Goal: Task Accomplishment & Management: Manage account settings

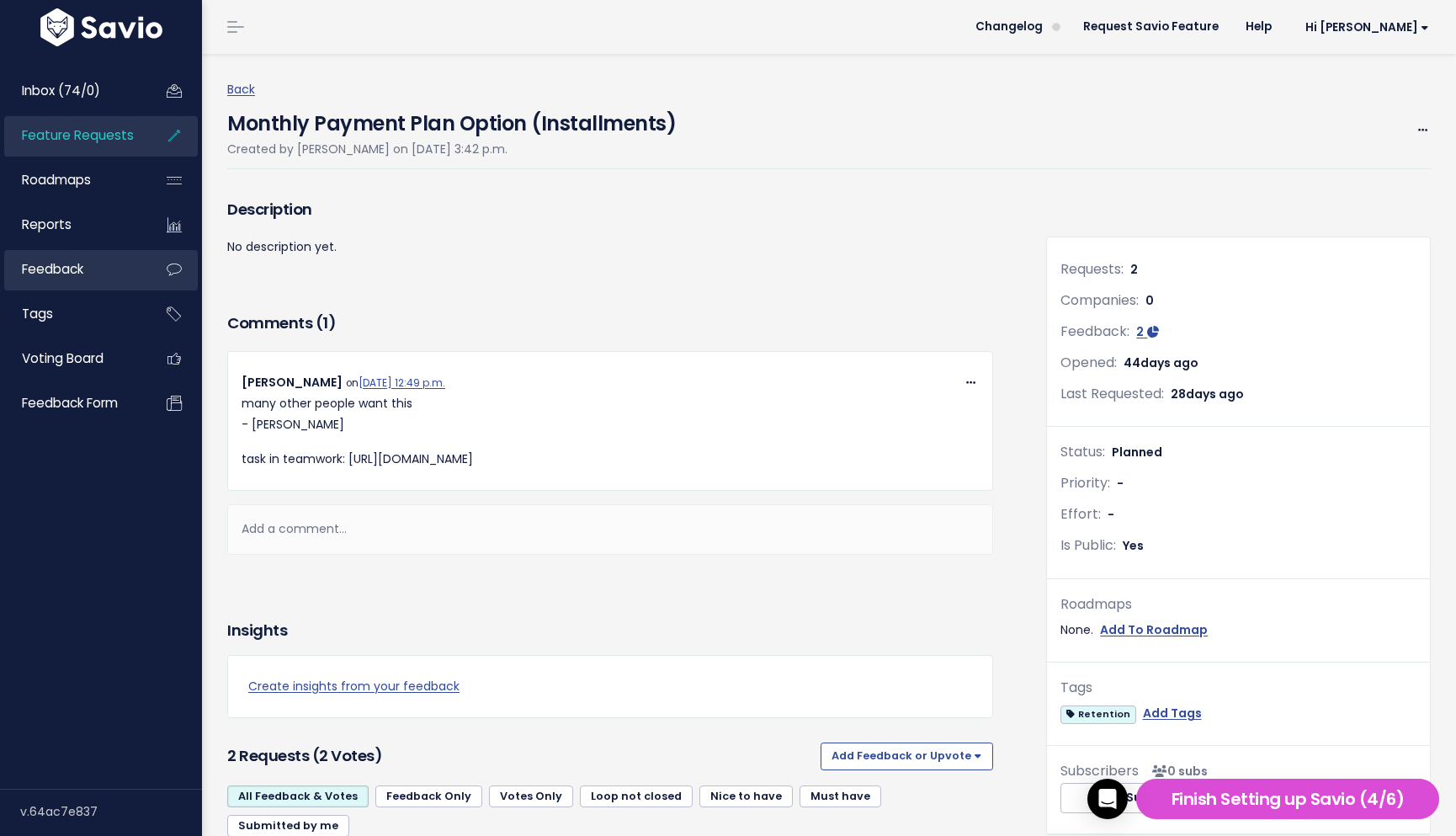
click at [74, 270] on span "Feedback" at bounding box center [52, 269] width 61 height 17
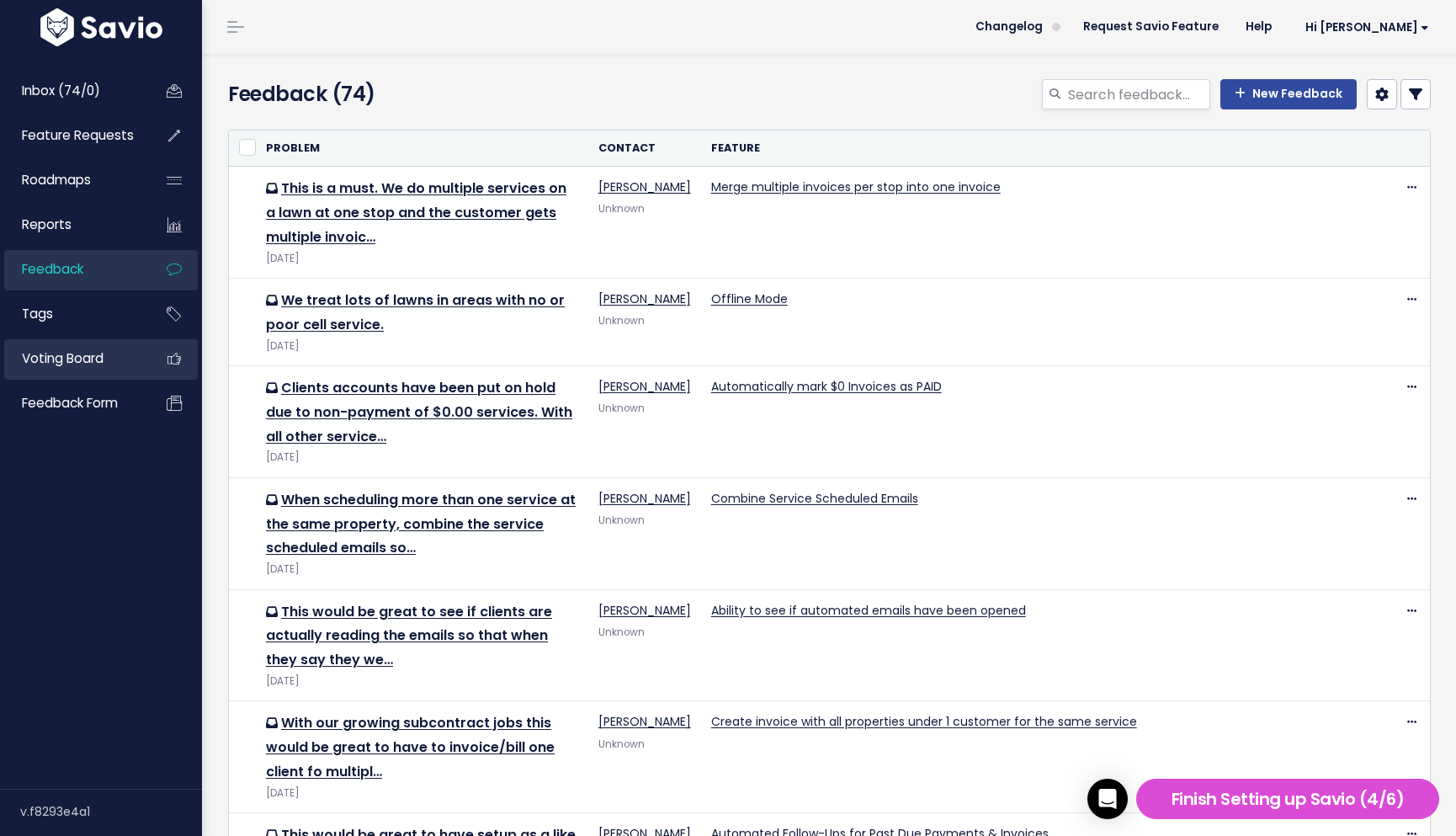
click at [90, 356] on span "Voting Board" at bounding box center [63, 358] width 82 height 17
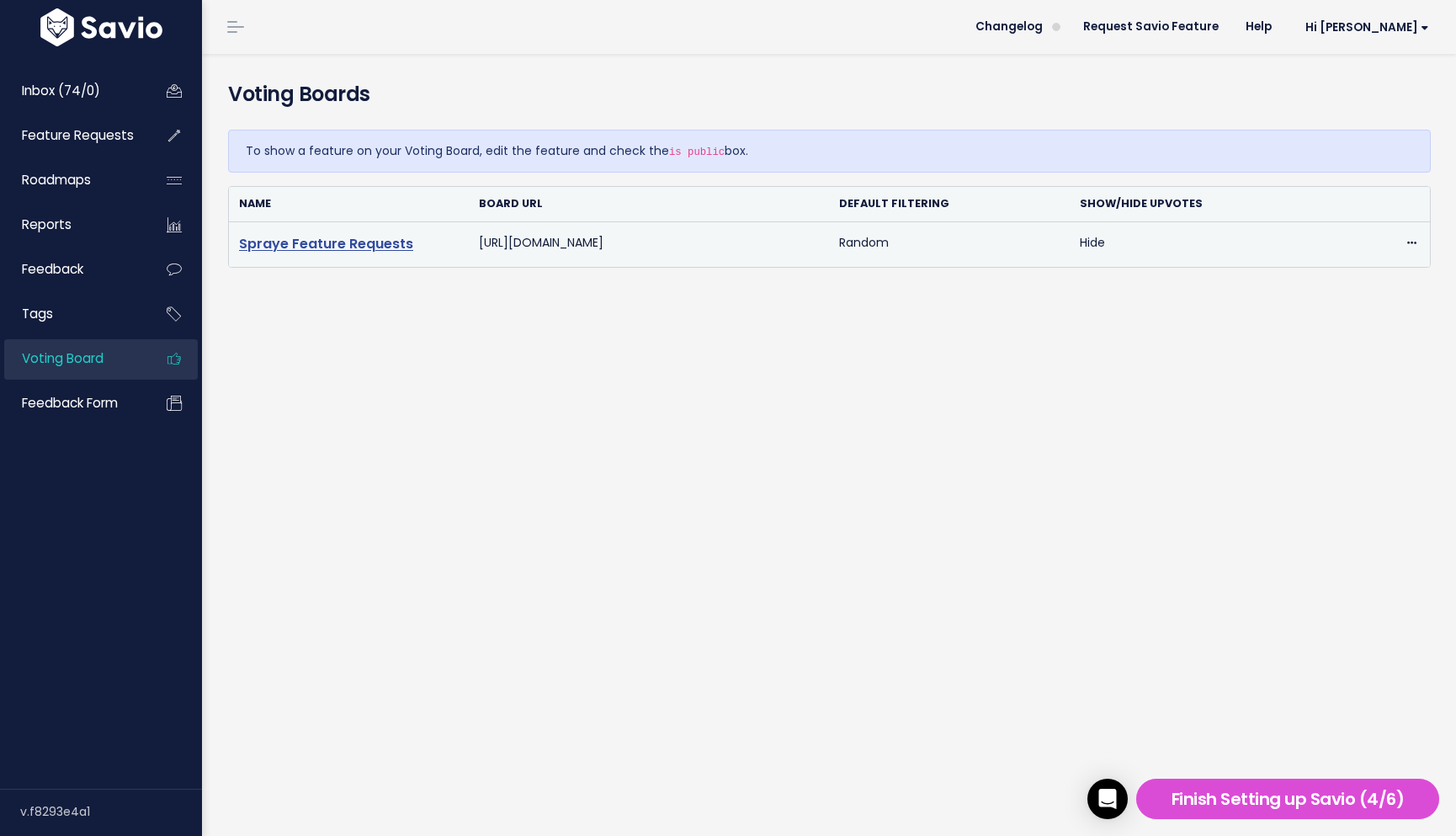
click at [342, 248] on link "Spraye Feature Requests" at bounding box center [326, 243] width 174 height 19
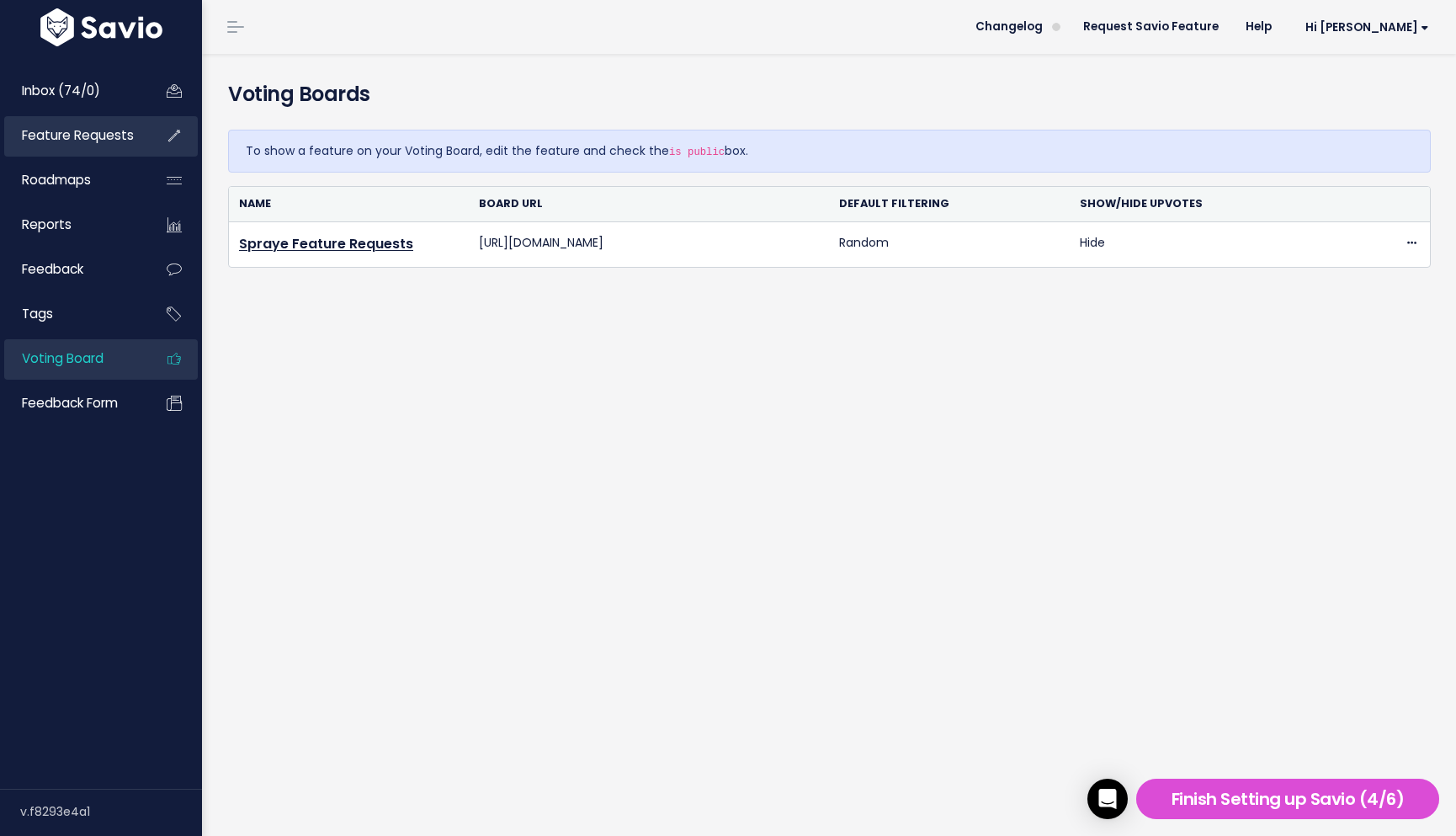
click at [90, 145] on link "Feature Requests" at bounding box center [72, 135] width 135 height 38
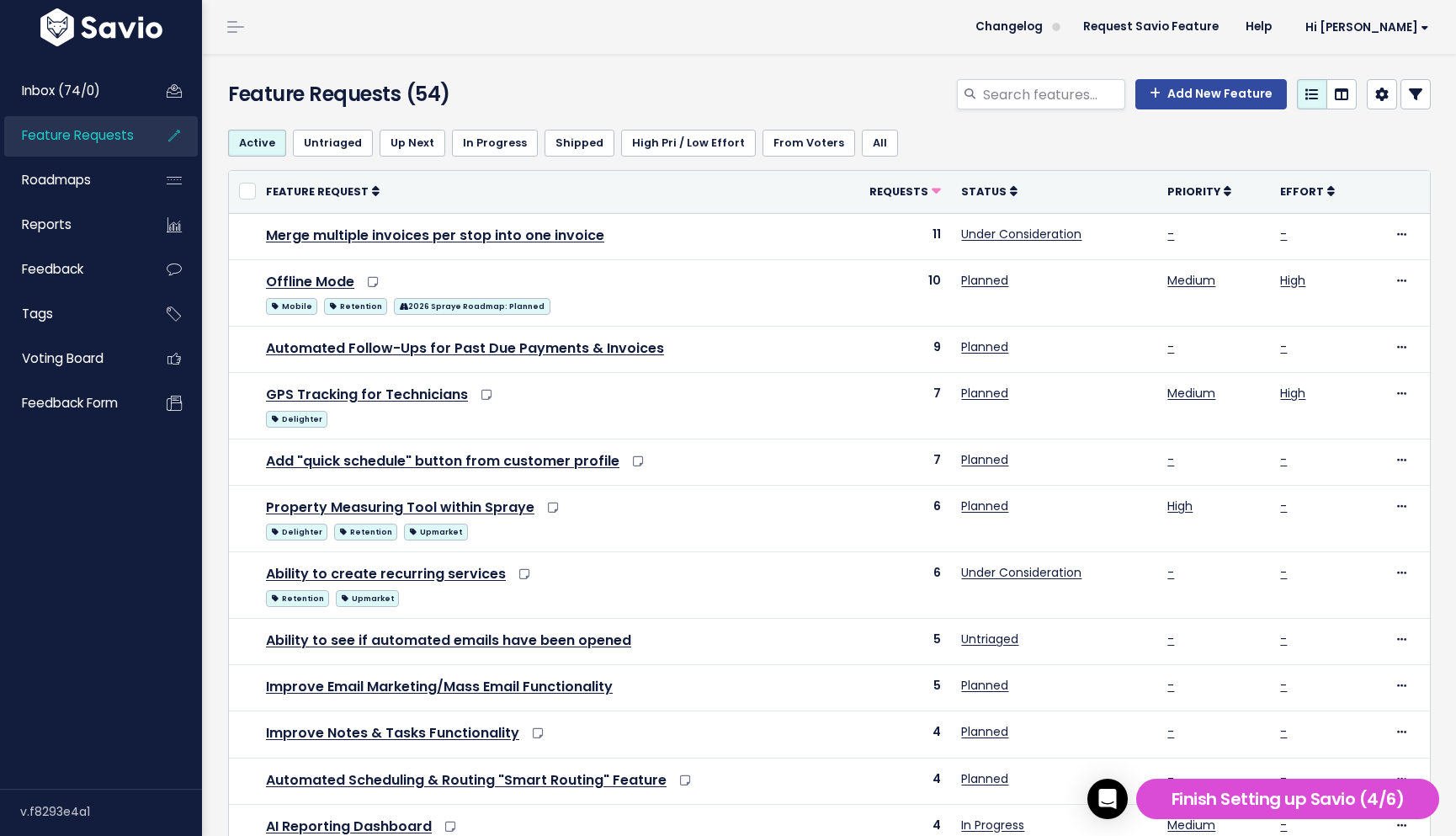
click at [512, 54] on div "Feature Requests (54) Add New Feature" at bounding box center [825, 85] width 1248 height 62
click at [85, 269] on link "Feedback" at bounding box center [72, 269] width 135 height 38
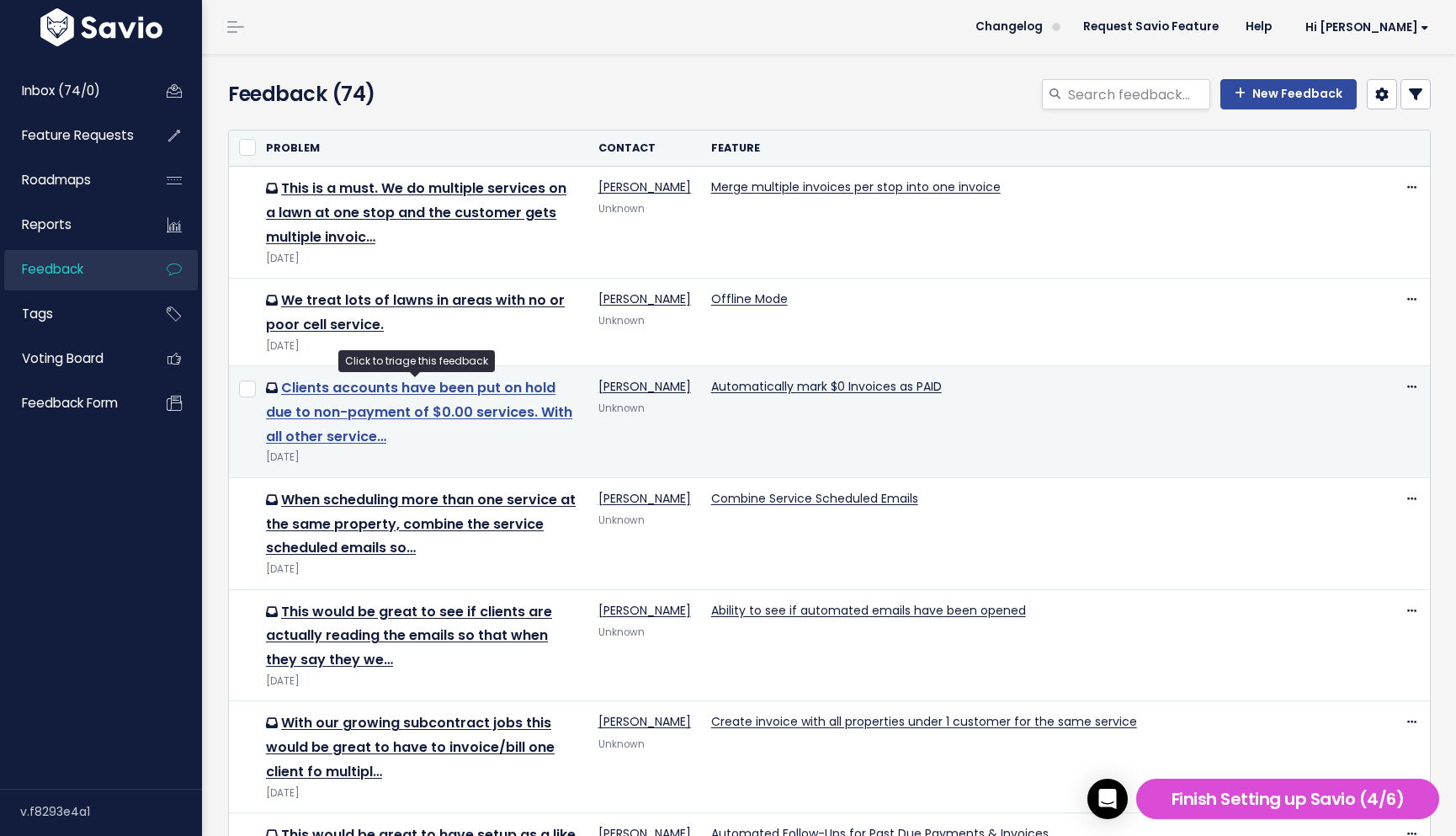
click at [348, 428] on link "Clients accounts have been put on hold due to non-payment of $0.00 services. Wi…" at bounding box center [419, 412] width 306 height 68
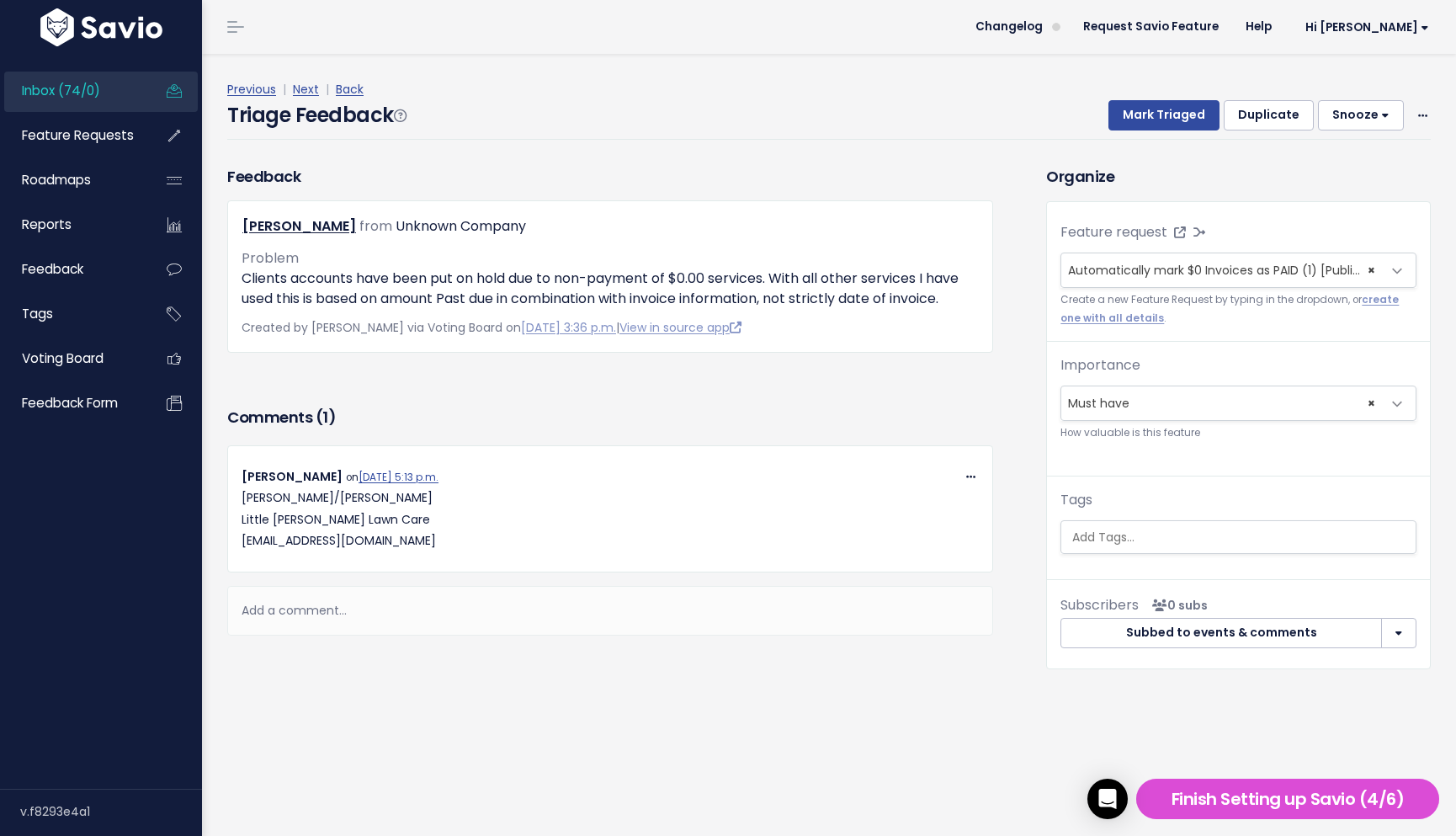
drag, startPoint x: 243, startPoint y: 497, endPoint x: 464, endPoint y: 545, distance: 226.2
click at [464, 545] on p "Chris/Kristin Ford Little Davis Lawn Care office@littledavislawncare.com" at bounding box center [610, 518] width 737 height 64
click at [465, 545] on p "Chris/Kristin Ford Little Davis Lawn Care office@littledavislawncare.com" at bounding box center [610, 518] width 737 height 64
drag, startPoint x: 244, startPoint y: 497, endPoint x: 434, endPoint y: 538, distance: 194.4
click at [434, 538] on p "Chris/Kristin Ford Little Davis Lawn Care office@littledavislawncare.com" at bounding box center [610, 518] width 737 height 64
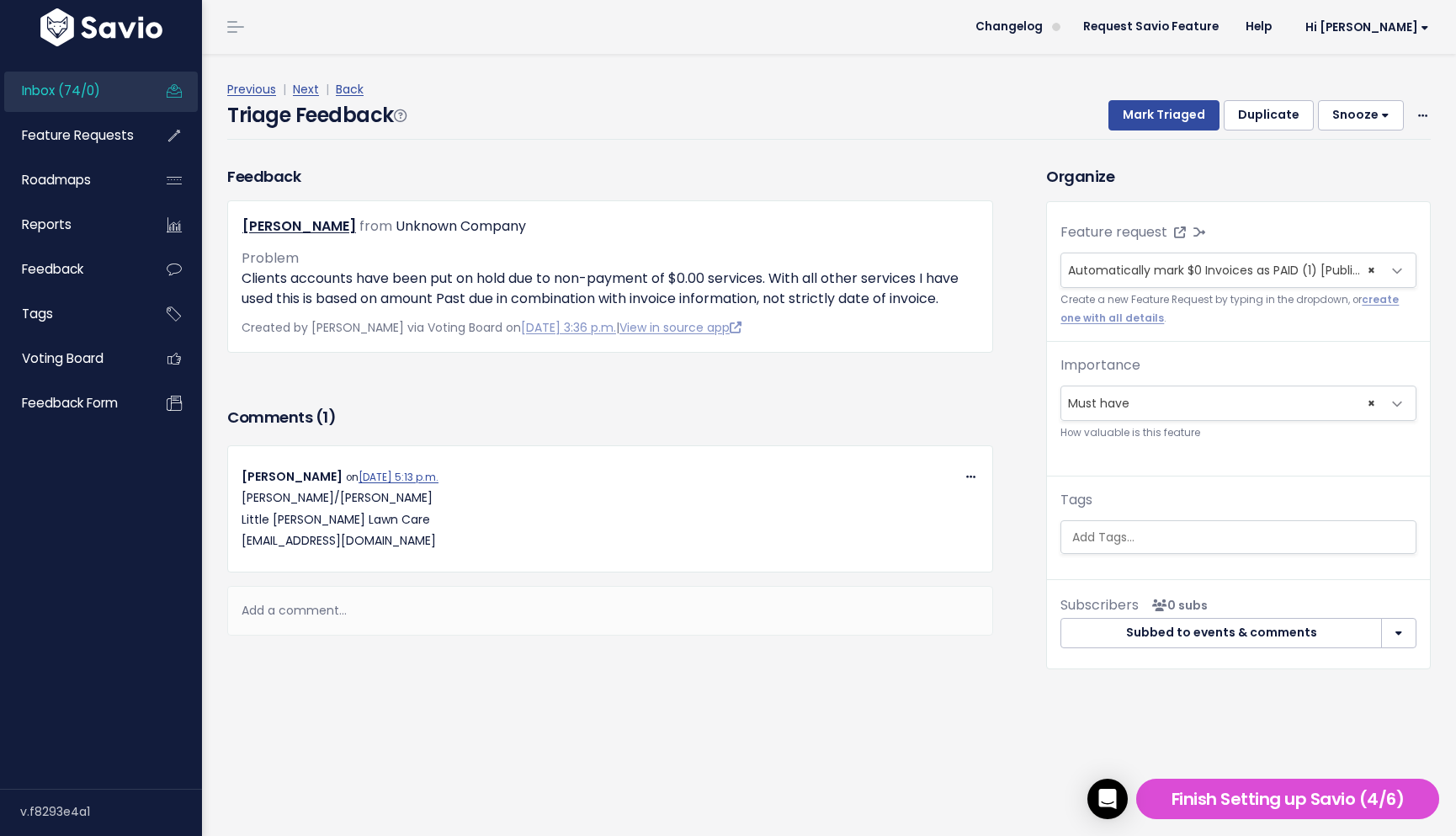
click at [434, 538] on p "Chris/Kristin Ford Little Davis Lawn Care office@littledavislawncare.com" at bounding box center [610, 518] width 737 height 64
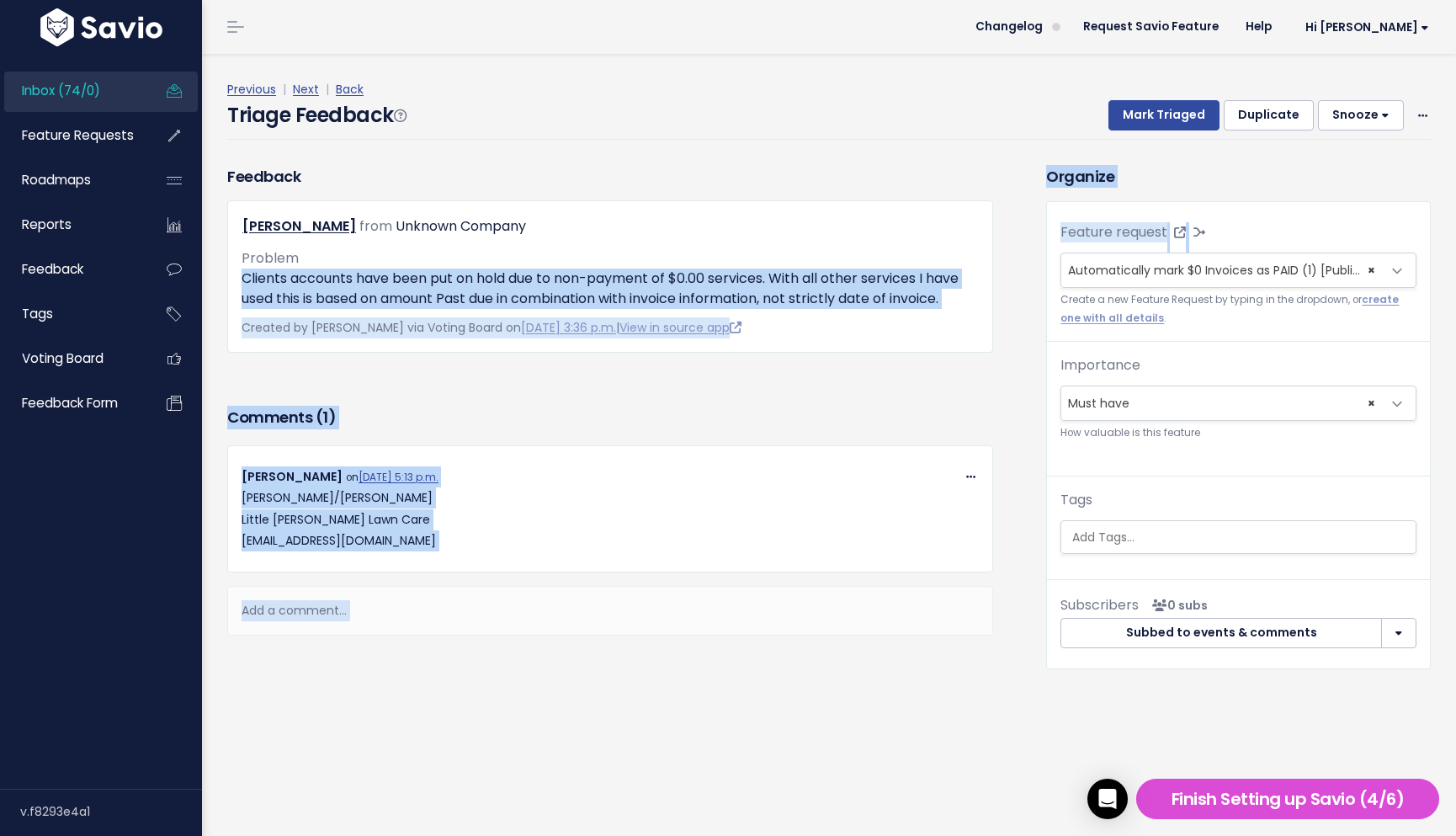
drag, startPoint x: 239, startPoint y: 277, endPoint x: 1038, endPoint y: 293, distance: 799.2
click at [1040, 293] on div "Feedback Andy Arnold from Unknown Company" at bounding box center [829, 446] width 1228 height 563
click at [951, 303] on p "Clients accounts have been put on hold due to non-payment of $0.00 services. Wi…" at bounding box center [610, 289] width 737 height 40
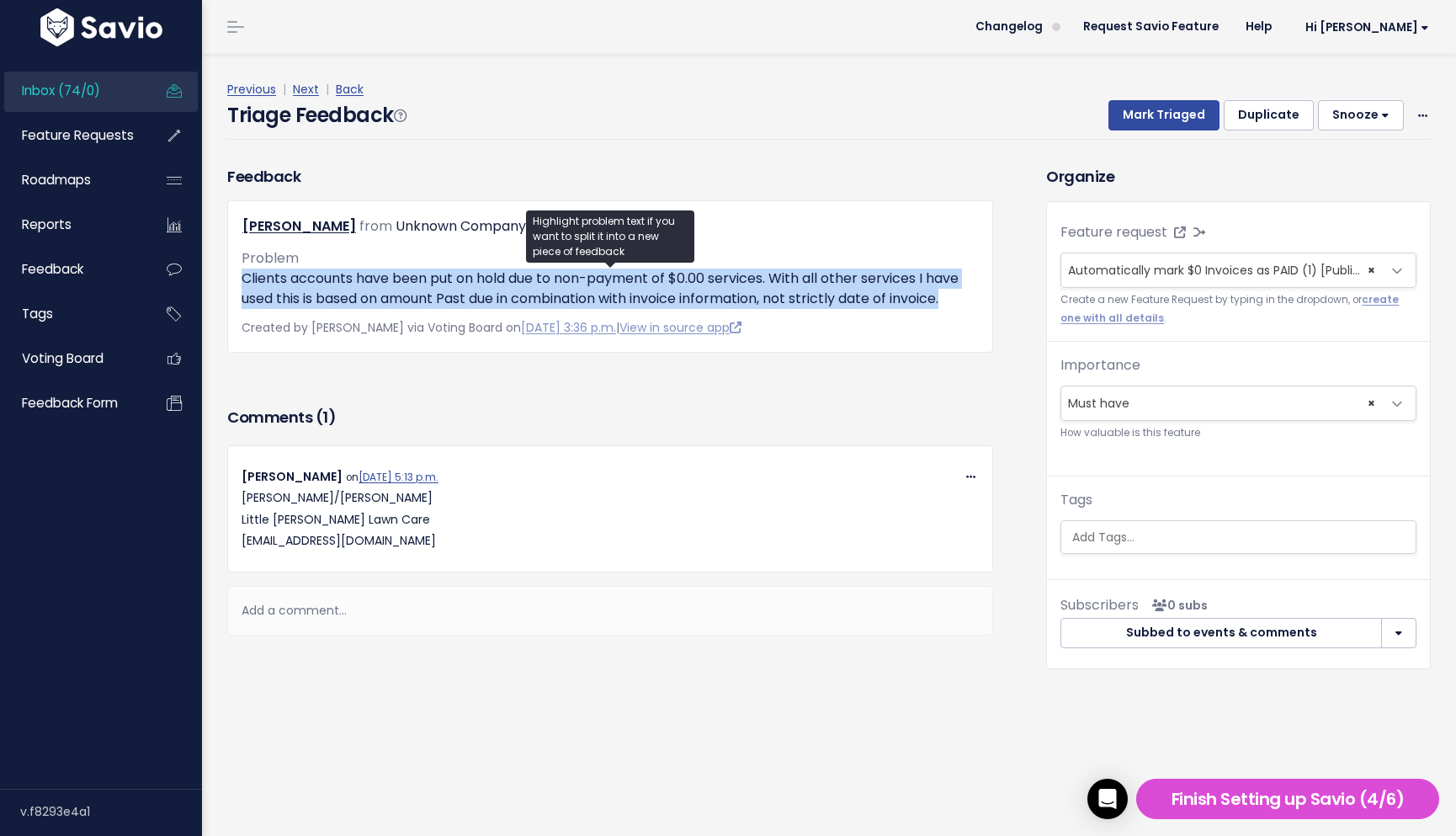
drag, startPoint x: 972, startPoint y: 303, endPoint x: 225, endPoint y: 283, distance: 747.3
click at [225, 283] on div "Feedback Andy Arnold from Unknown Company Problem" at bounding box center [610, 258] width 791 height 188
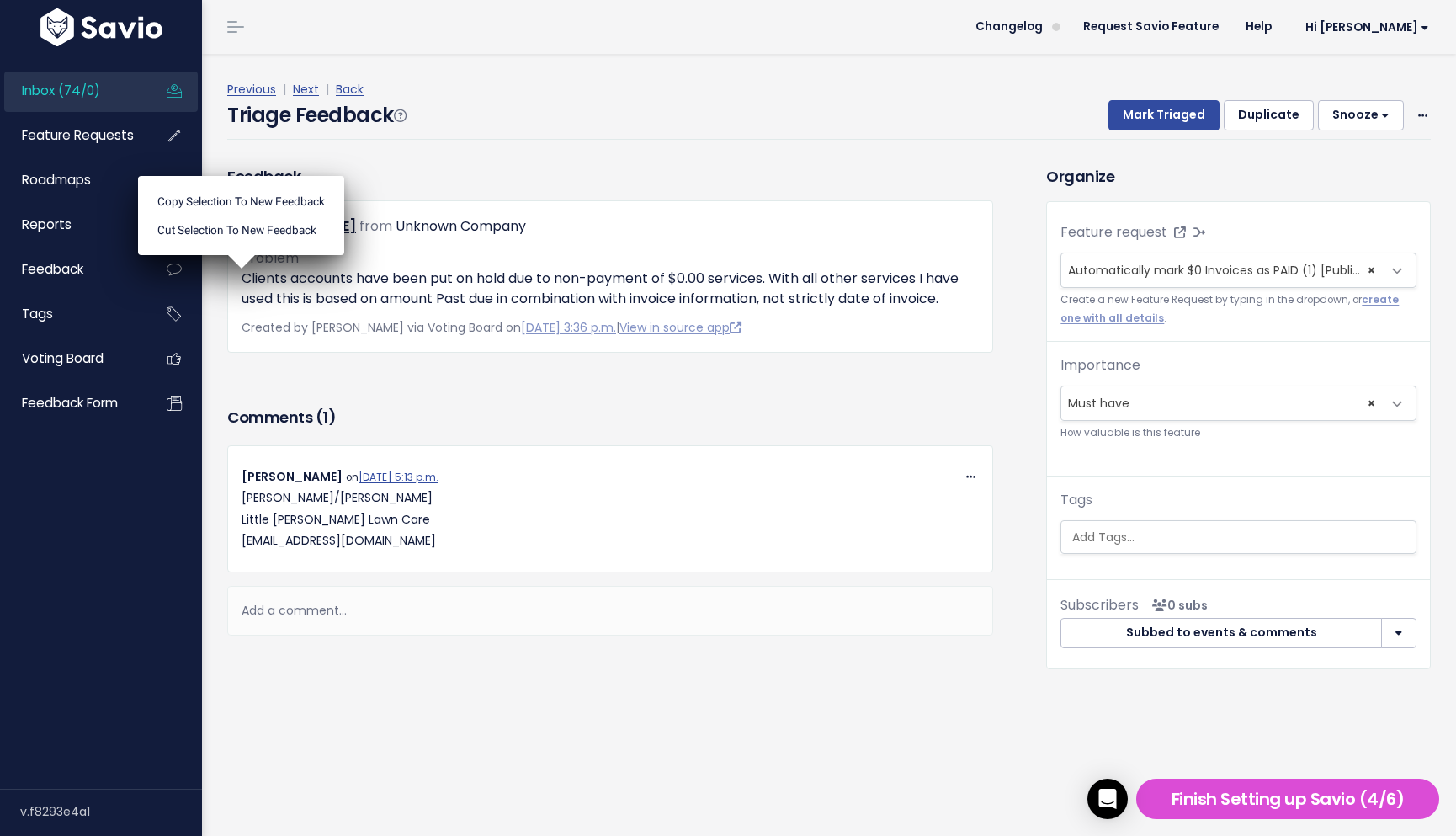
click at [229, 255] on ul "Copy selection to new Feedback Cut selection to new Feedback" at bounding box center [241, 216] width 206 height 79
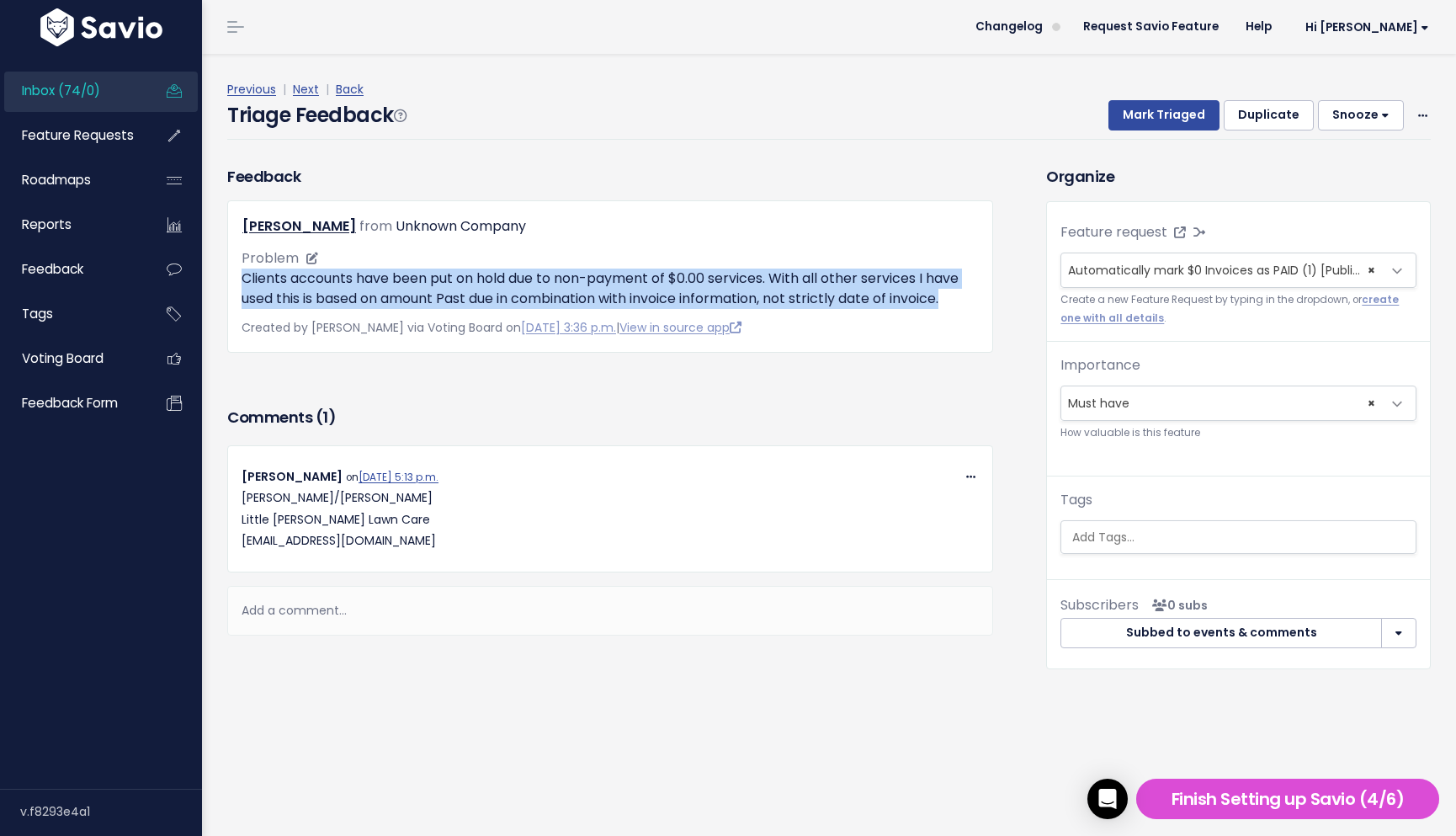
drag, startPoint x: 232, startPoint y: 279, endPoint x: 954, endPoint y: 304, distance: 722.4
click at [997, 302] on div "Feedback Andy Arnold from Unknown Company Problem" at bounding box center [610, 258] width 791 height 188
click at [952, 304] on p "Clients accounts have been put on hold due to non-payment of $0.00 services. Wi…" at bounding box center [610, 289] width 737 height 40
drag, startPoint x: 960, startPoint y: 299, endPoint x: 228, endPoint y: 278, distance: 732.3
click at [228, 278] on div "Andy Arnold from Unknown Company Problem" at bounding box center [610, 277] width 766 height 153
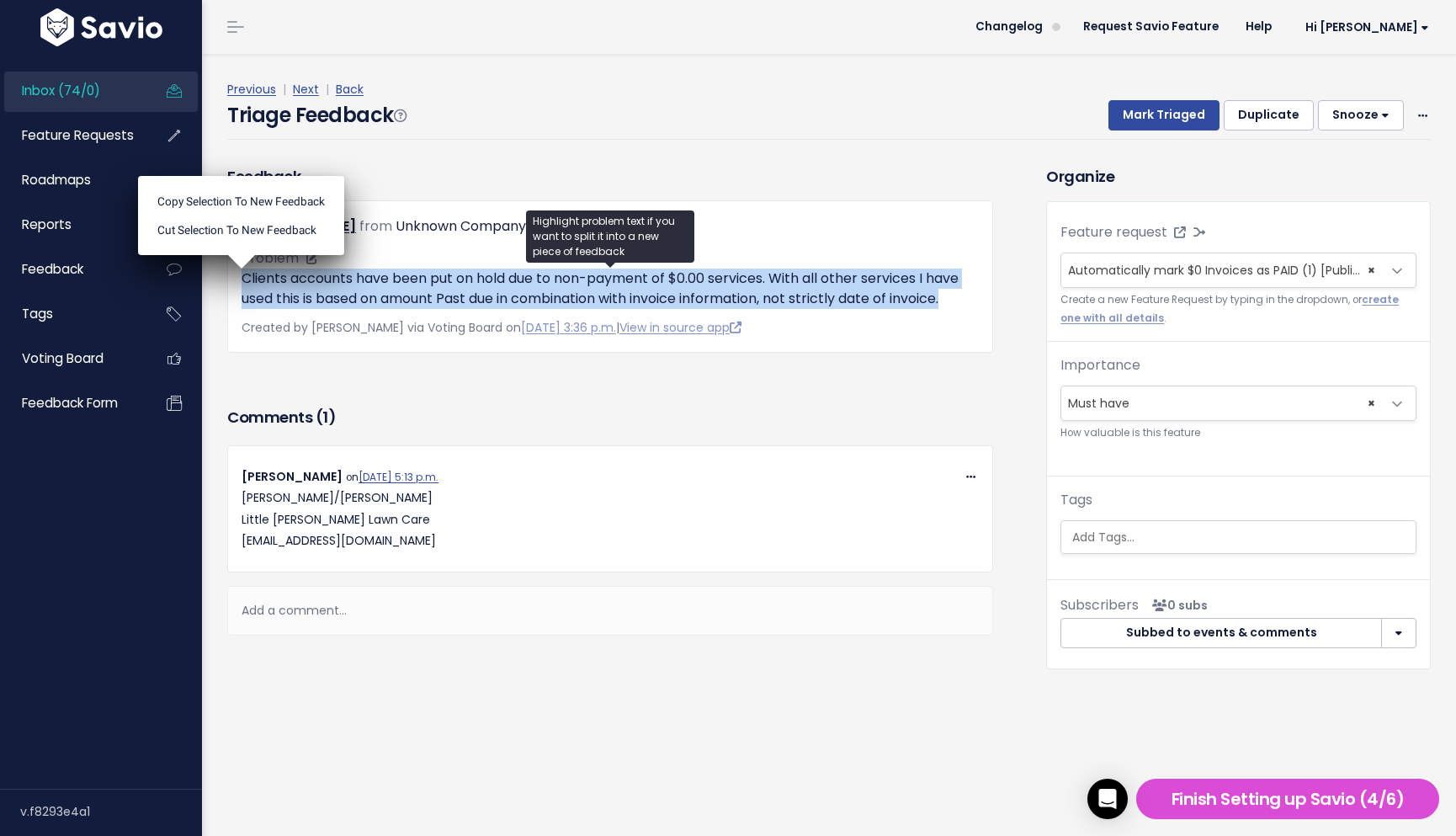
click at [470, 273] on p "Clients accounts have been put on hold due to non-payment of $0.00 services. Wi…" at bounding box center [610, 289] width 737 height 40
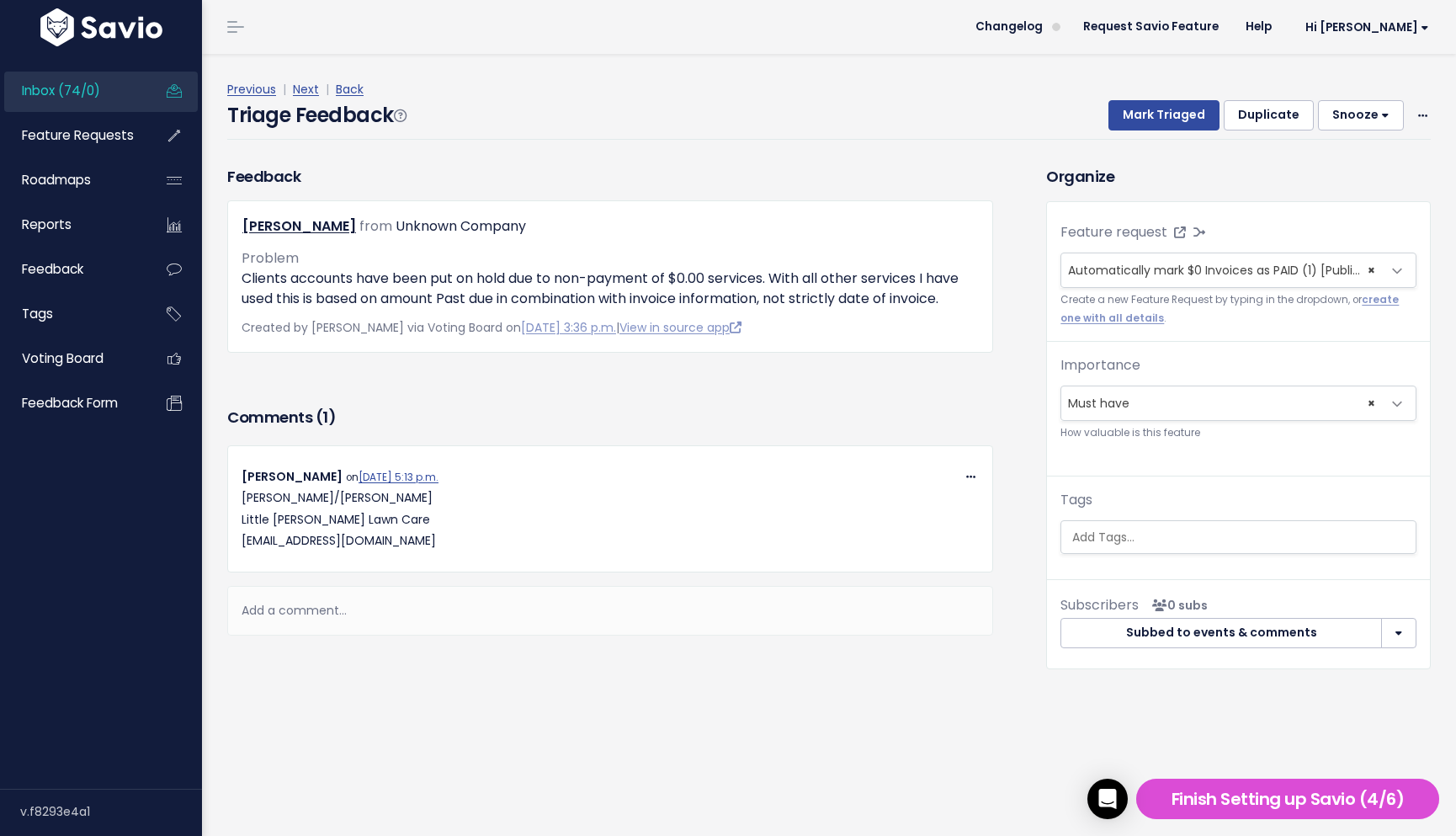
drag, startPoint x: 943, startPoint y: 70, endPoint x: 976, endPoint y: 82, distance: 35.1
click at [943, 70] on div "Previous | Next | Back Triage Feedback Mark Triaged Duplicate Snooze 1 day 3 da…" at bounding box center [835, 109] width 1216 height 111
click at [111, 143] on span "Feature Requests" at bounding box center [78, 135] width 112 height 17
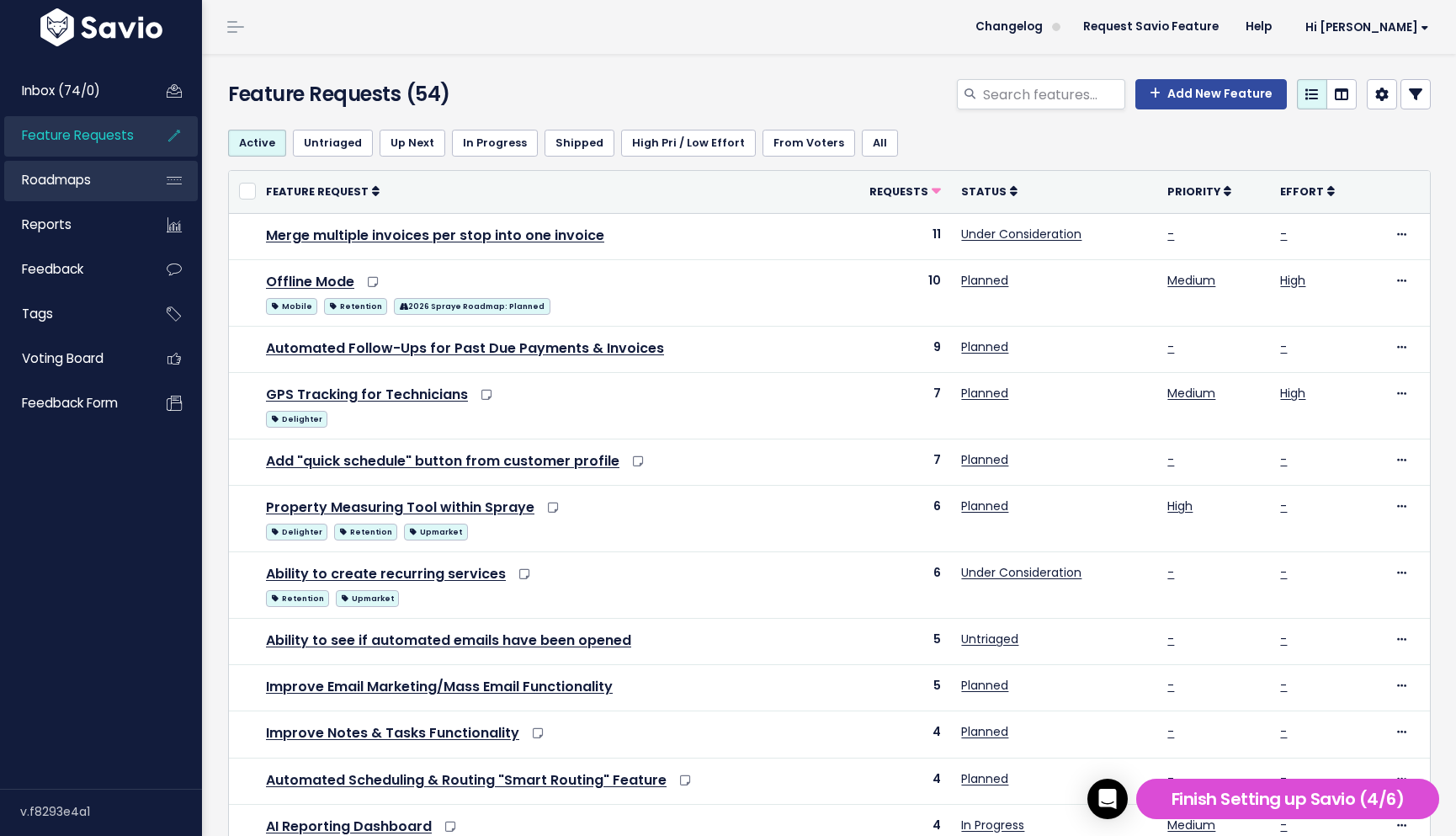
click at [99, 185] on link "Roadmaps" at bounding box center [72, 180] width 135 height 38
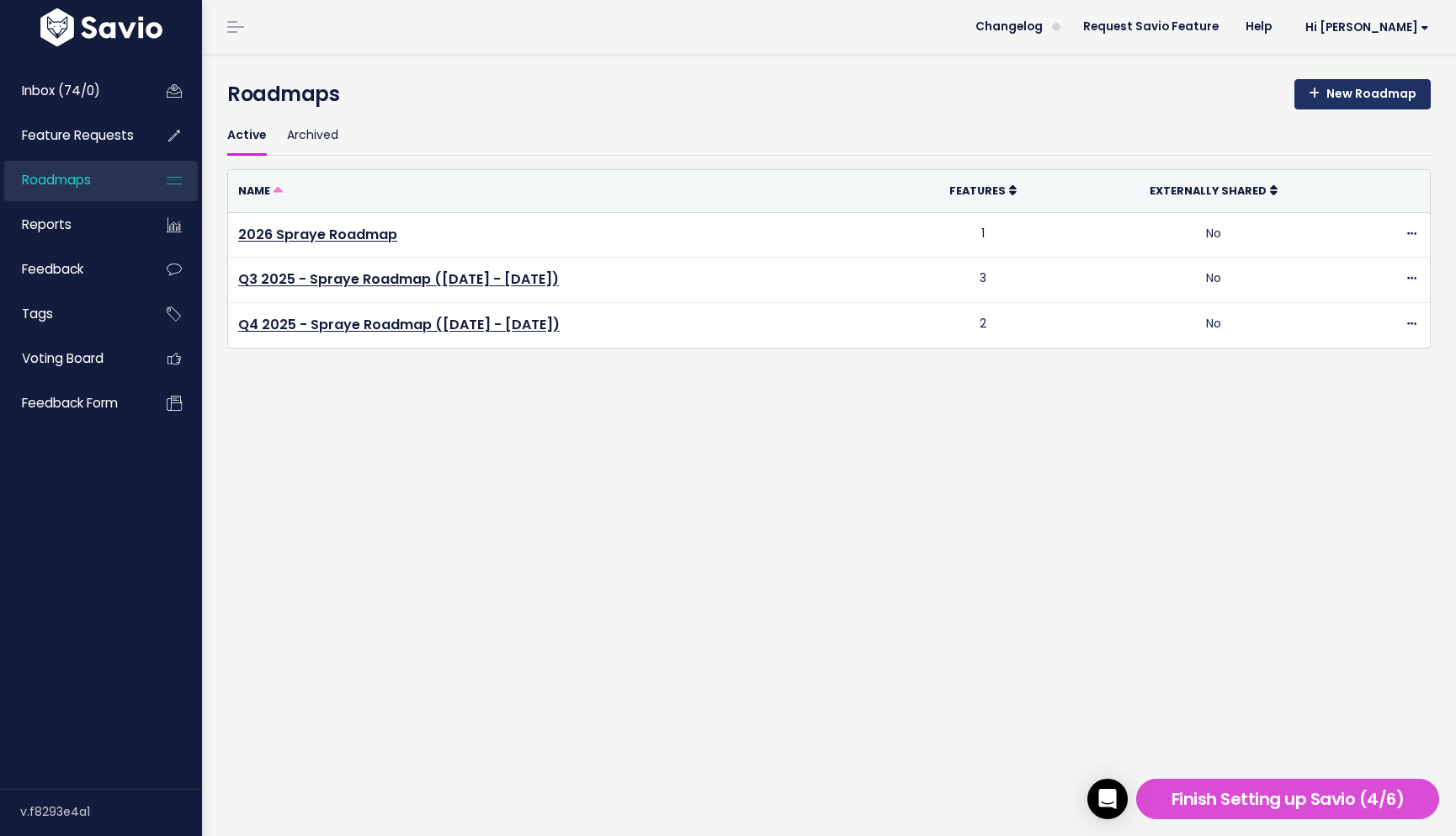
click at [1351, 98] on link "New Roadmap" at bounding box center [1362, 94] width 136 height 31
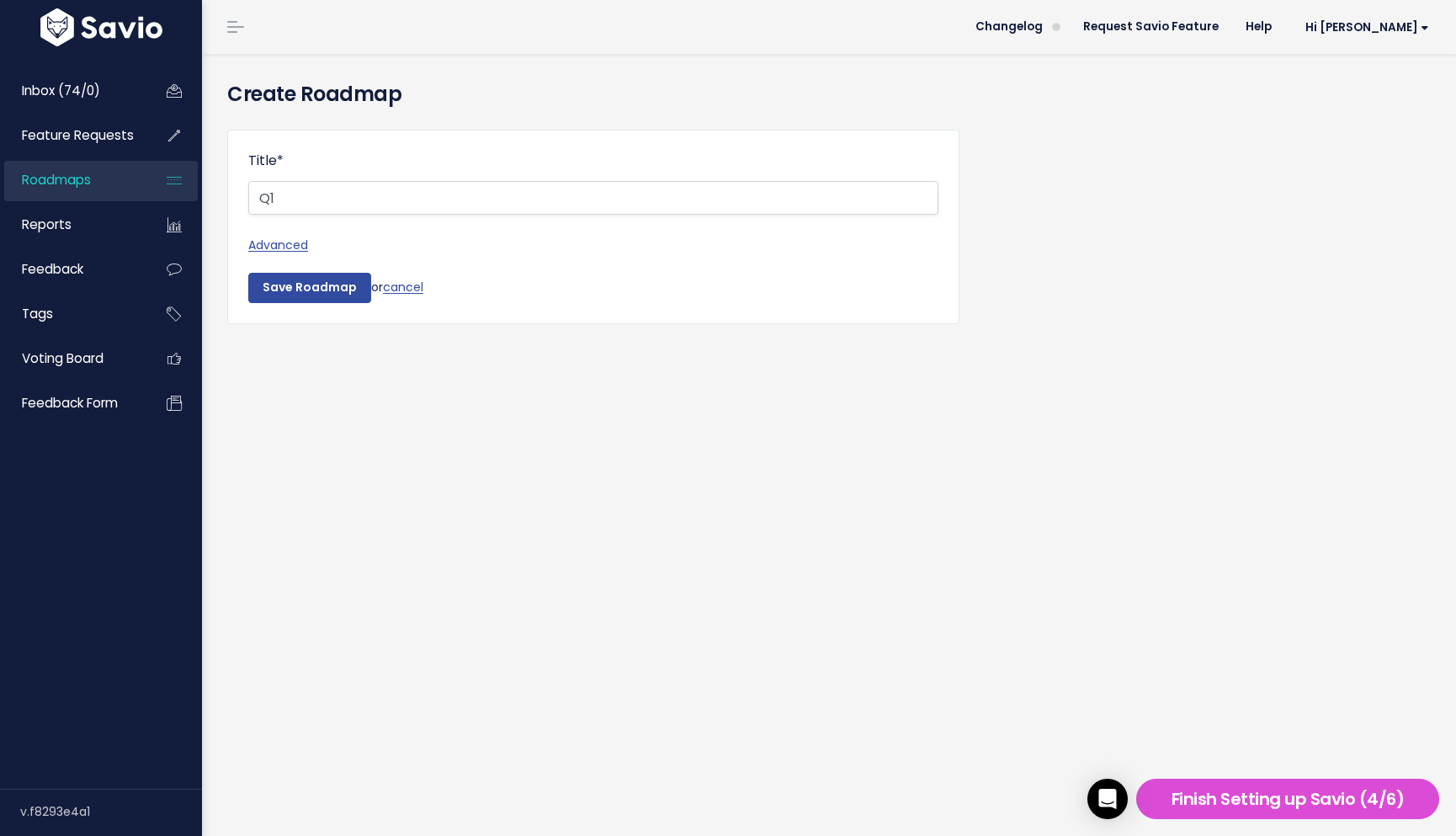
type input "Q1"
click at [413, 296] on div "Save Roadmap or cancel" at bounding box center [593, 288] width 690 height 31
click at [409, 290] on link "cancel" at bounding box center [403, 286] width 40 height 17
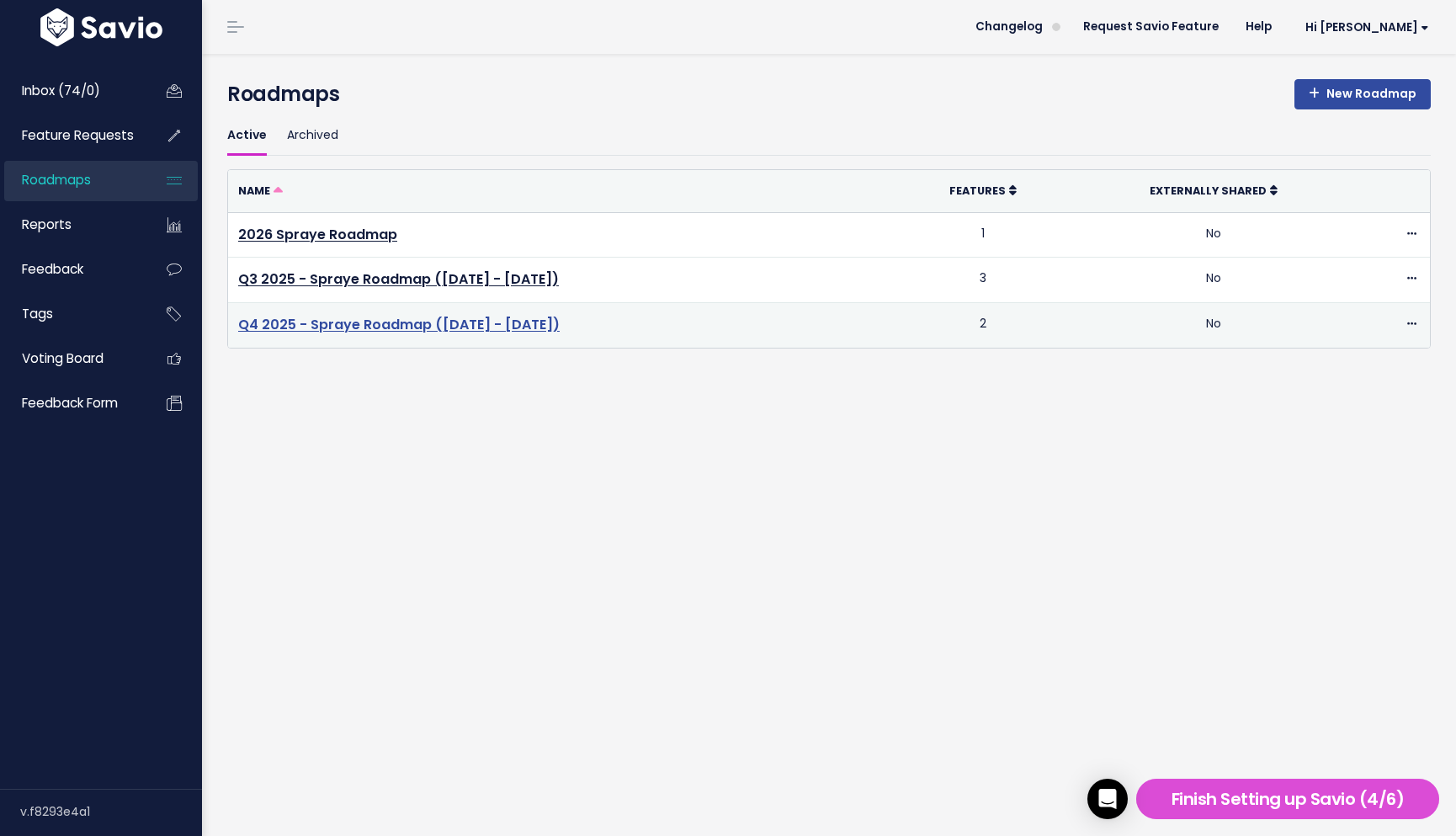
drag, startPoint x: 560, startPoint y: 322, endPoint x: 243, endPoint y: 332, distance: 317.2
click at [238, 332] on td "Q4 2025 - Spraye Roadmap (Oct - Dec 2025)" at bounding box center [562, 325] width 669 height 45
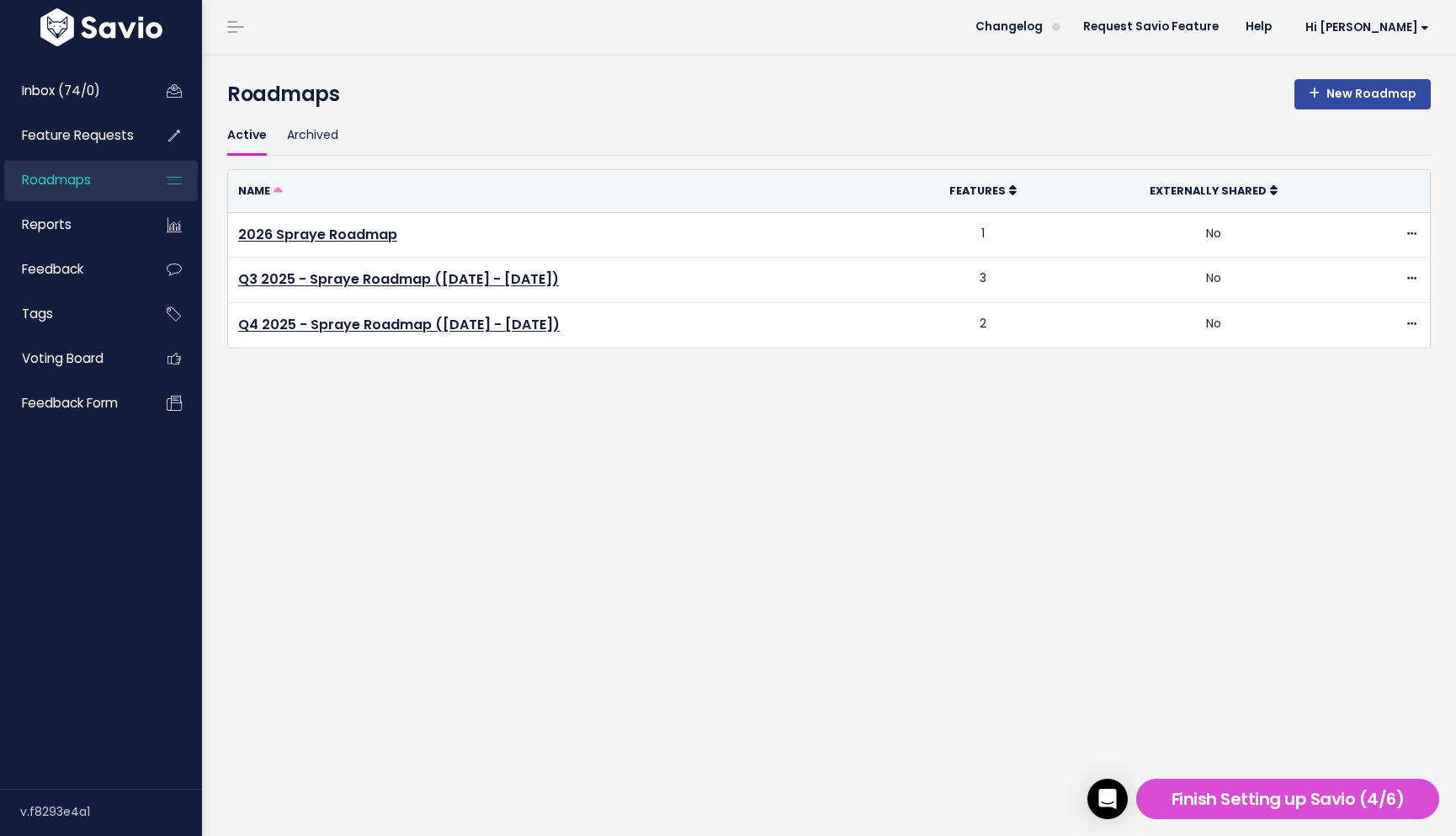
copy link "Q4 2025 - Spraye Roadmap (Oct - Dec 2025)"
click at [1329, 97] on link "New Roadmap" at bounding box center [1362, 94] width 136 height 31
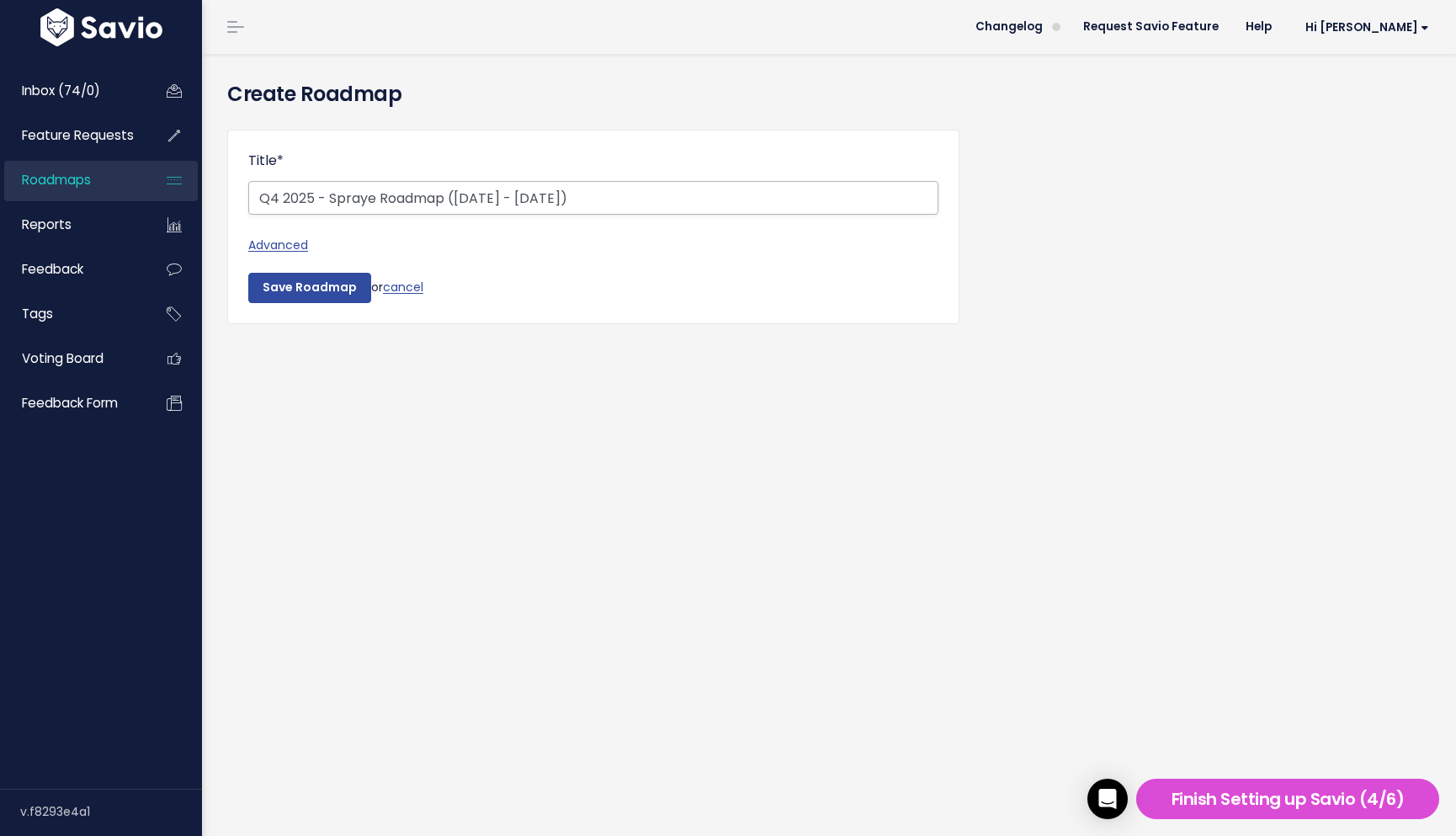
click at [277, 199] on input "Q4 2025 - Spraye Roadmap ([DATE] - [DATE])" at bounding box center [593, 197] width 690 height 34
click at [306, 192] on input "Q1 2025 - Spraye Roadmap (Oct - Dec 2025)" at bounding box center [593, 197] width 690 height 34
drag, startPoint x: 473, startPoint y: 198, endPoint x: 455, endPoint y: 199, distance: 18.0
click at [455, 199] on input "Q1 2026 - Spraye Roadmap (Oct - Dec 2025)" at bounding box center [593, 197] width 690 height 34
click at [516, 193] on input "Q1 2026 - Spraye Roadmap (Jan - Dec 2025)" at bounding box center [593, 197] width 690 height 34
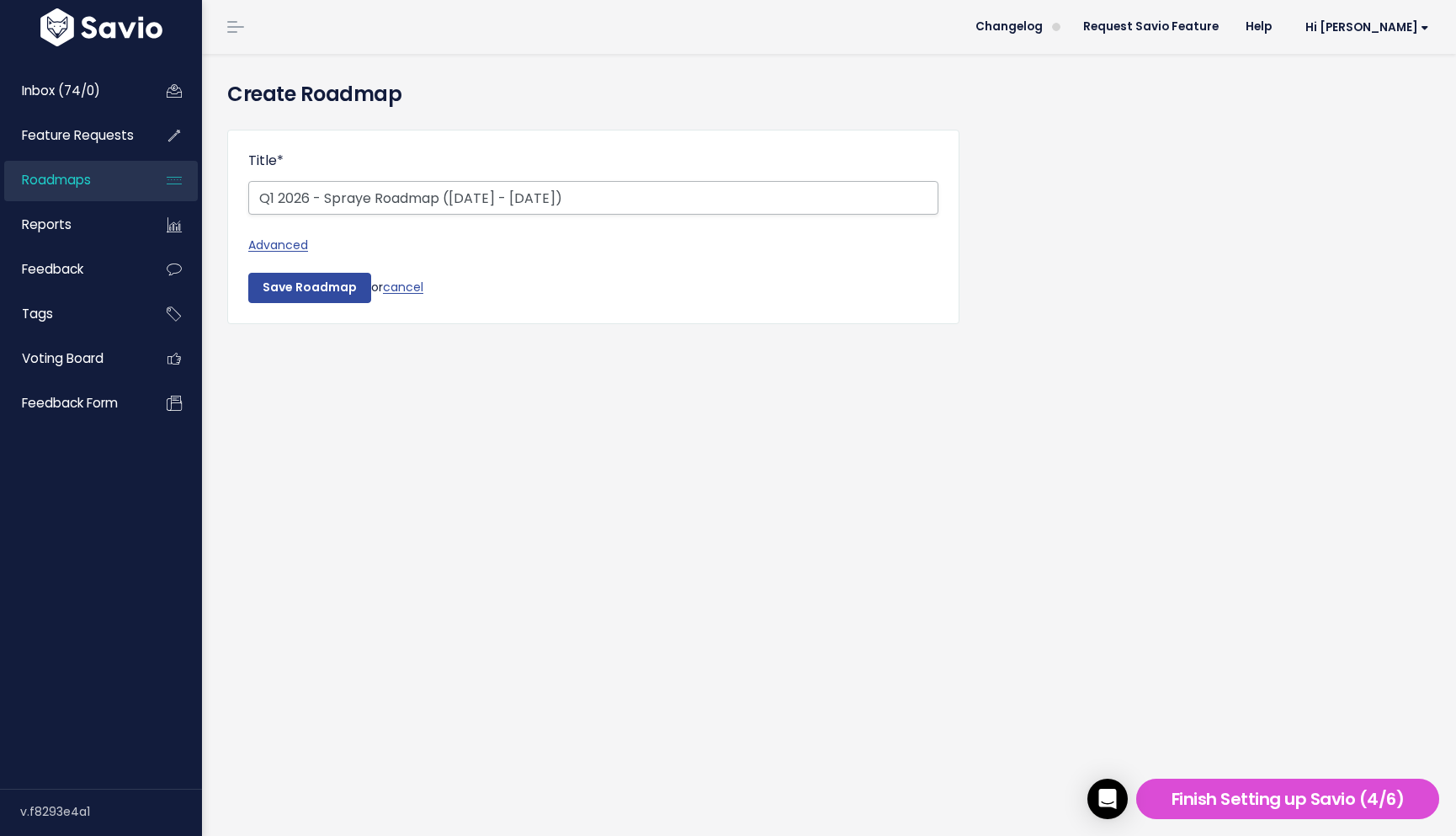
click at [553, 192] on input "Q1 2026 - Spraye Roadmap (Jan - Mar 2025)" at bounding box center [593, 197] width 690 height 34
type input "Q1 2026 - Spraye Roadmap ([DATE] - [DATE])"
click at [294, 282] on input "Save Roadmap" at bounding box center [310, 288] width 123 height 31
